Goal: Task Accomplishment & Management: Complete application form

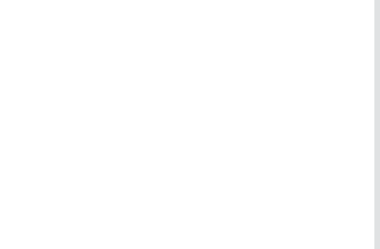
scroll to position [23, 0]
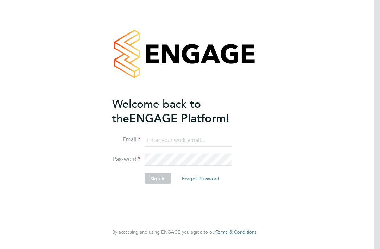
click at [163, 138] on input at bounding box center [188, 140] width 87 height 13
type input "julie.salmon1@virgin.net"
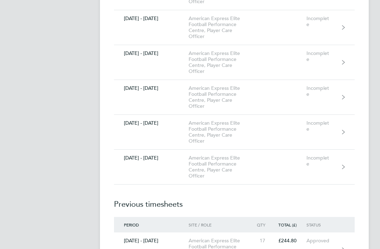
scroll to position [646, 0]
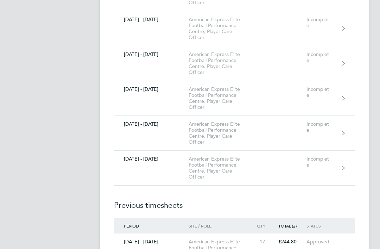
click at [267, 125] on link "[DATE] - [DATE] American Express Elite Football Performance Centre, Player Care…" at bounding box center [234, 133] width 241 height 35
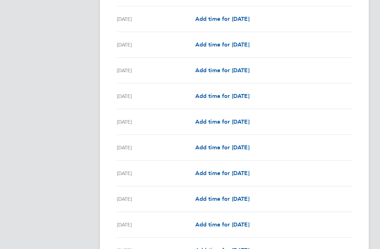
scroll to position [345, 0]
click at [249, 198] on span "Add time for [DATE]" at bounding box center [222, 199] width 54 height 7
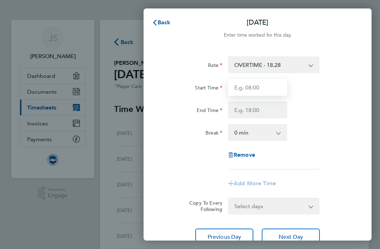
click at [266, 86] on input "Start Time" at bounding box center [257, 87] width 59 height 17
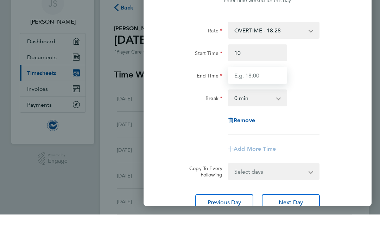
click at [251, 101] on input "End Time" at bounding box center [257, 109] width 59 height 17
type input "10:00"
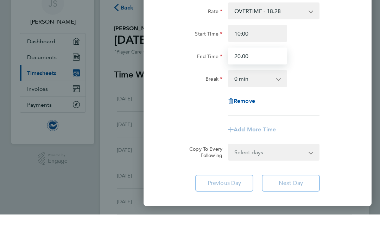
scroll to position [26, 0]
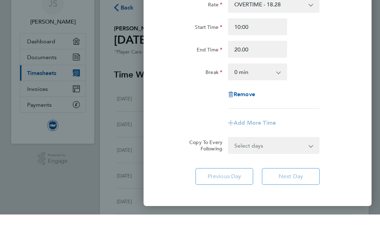
click at [270, 99] on select "0 min 15 min 30 min 45 min 60 min 75 min 90 min" at bounding box center [253, 106] width 49 height 15
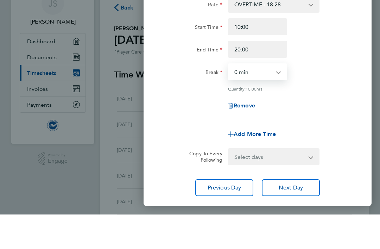
type input "20:00"
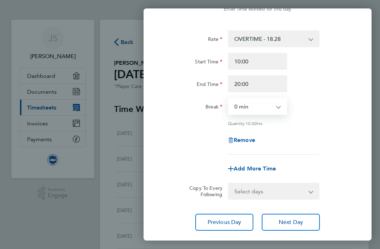
select select "60"
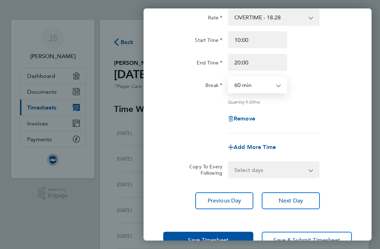
scroll to position [47, 0]
click at [289, 204] on span "Next Day" at bounding box center [291, 200] width 24 height 7
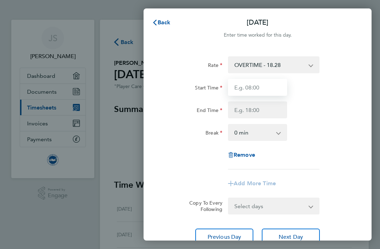
click at [260, 87] on input "Start Time" at bounding box center [257, 87] width 59 height 17
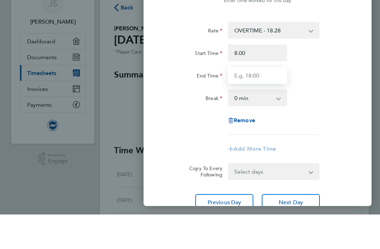
click at [265, 101] on input "End Time" at bounding box center [257, 109] width 59 height 17
type input "08:00"
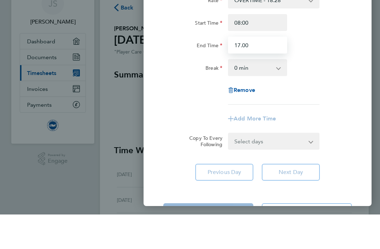
scroll to position [31, 0]
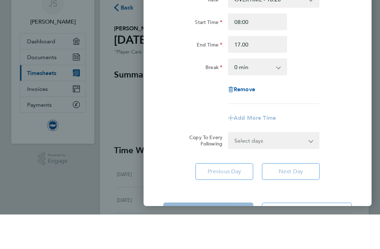
click at [276, 94] on select "0 min 15 min 30 min 45 min 60 min 75 min 90 min" at bounding box center [253, 101] width 49 height 15
type input "17:00"
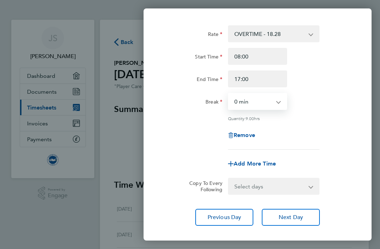
select select "60"
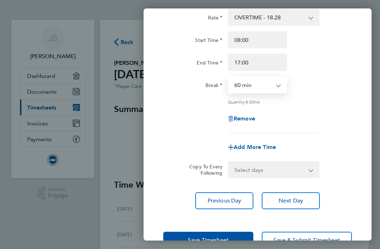
scroll to position [47, 0]
click at [311, 172] on select "Select days Day Weekday (Mon-Fri) Weekend (Sat-Sun) [DATE] [DATE] [DATE] [DATE]…" at bounding box center [270, 169] width 82 height 15
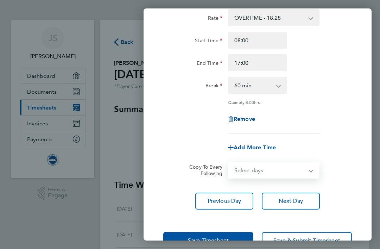
click at [297, 204] on button "Next Day" at bounding box center [291, 200] width 58 height 17
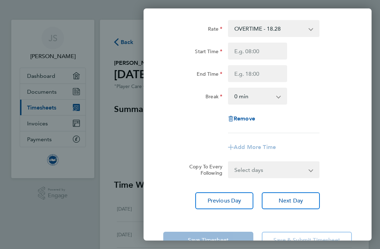
scroll to position [36, 0]
click at [292, 202] on span "Next Day" at bounding box center [291, 200] width 24 height 7
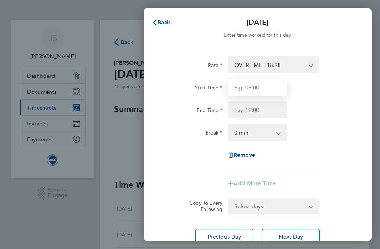
click at [266, 89] on input "Start Time" at bounding box center [257, 87] width 59 height 17
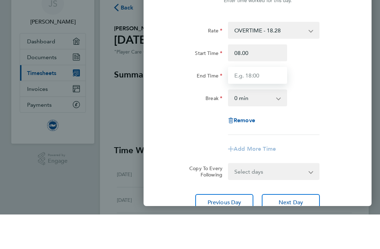
click at [261, 101] on input "End Time" at bounding box center [257, 109] width 59 height 17
type input "08:00"
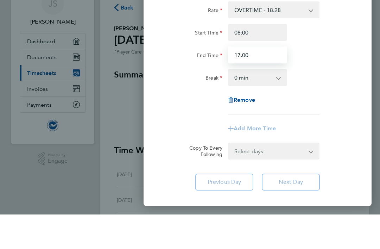
scroll to position [21, 0]
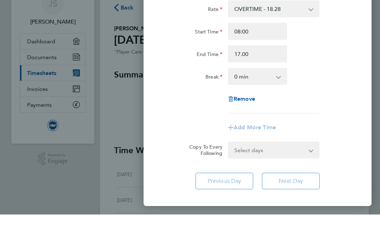
click at [276, 103] on select "0 min 15 min 30 min 45 min 60 min 75 min 90 min" at bounding box center [253, 110] width 49 height 15
type input "17:00"
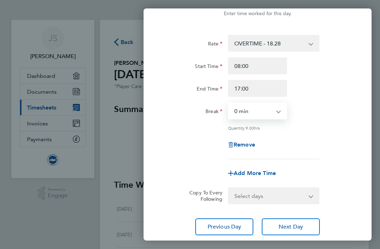
select select "60"
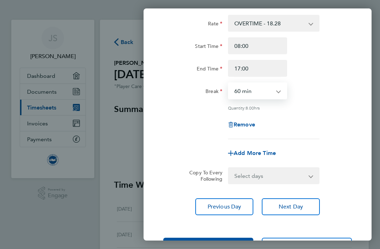
scroll to position [42, 0]
click at [334, 167] on form "Rate OVERTIME - 18.28 Start Time 08:00 End Time 17:00 Break 0 min 15 min 30 min…" at bounding box center [257, 99] width 189 height 169
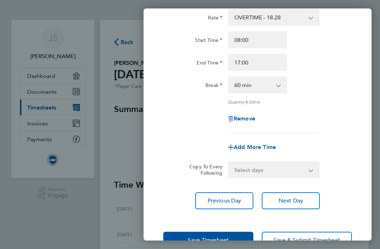
scroll to position [47, 0]
click at [216, 245] on button "Save Timesheet" at bounding box center [208, 240] width 90 height 17
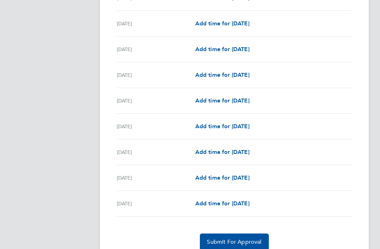
scroll to position [809, 0]
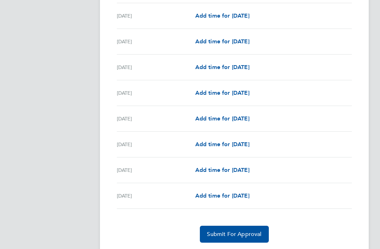
click at [252, 230] on button "Submit For Approval" at bounding box center [234, 234] width 69 height 17
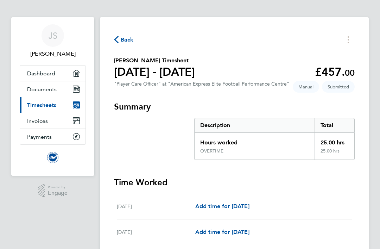
scroll to position [0, 0]
